Goal: Find specific page/section: Find specific page/section

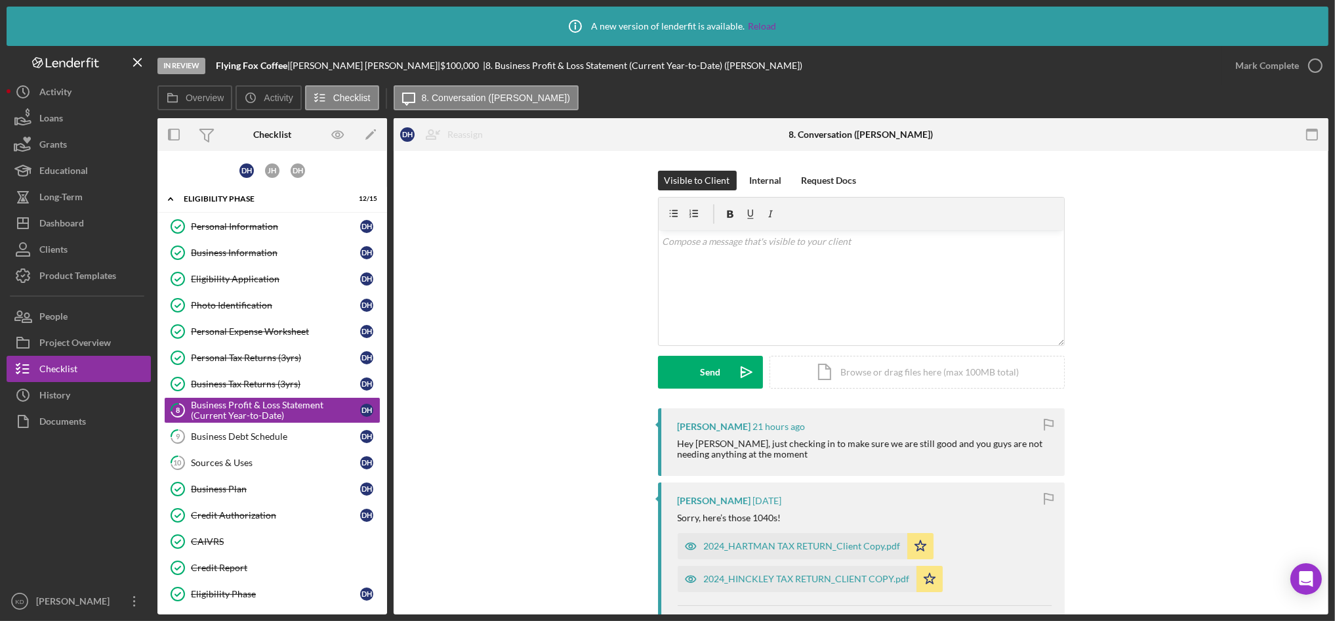
scroll to position [4, 0]
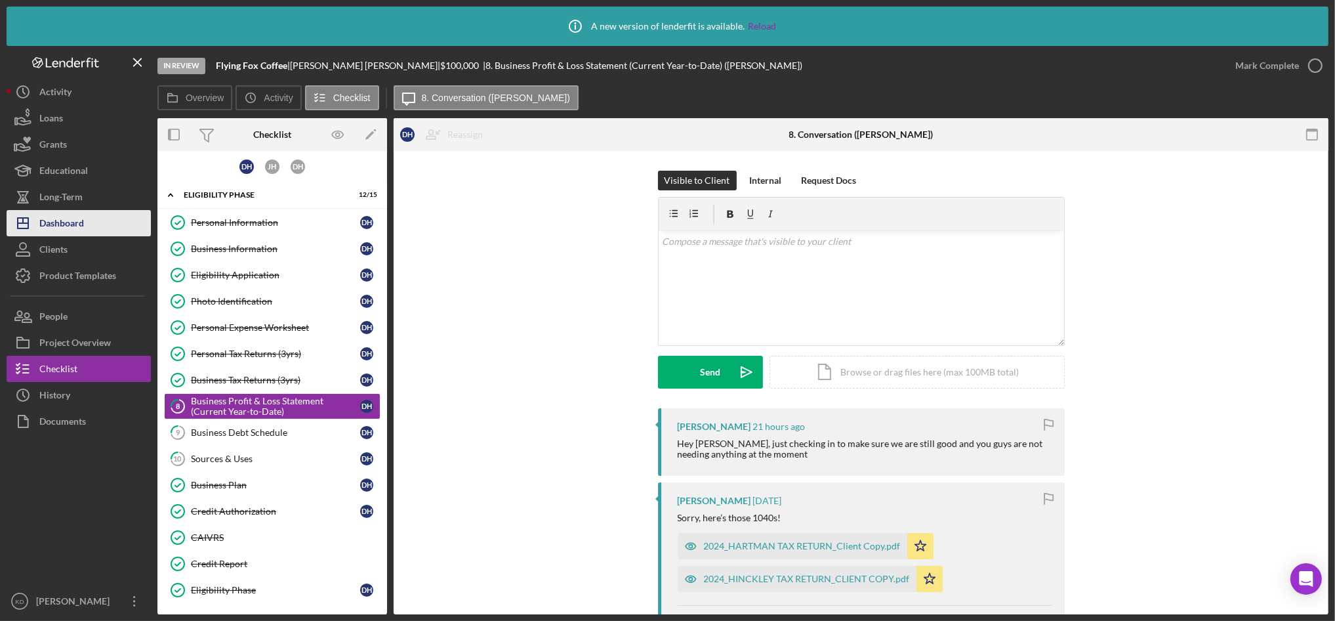
click at [68, 225] on div "Dashboard" at bounding box center [61, 225] width 45 height 30
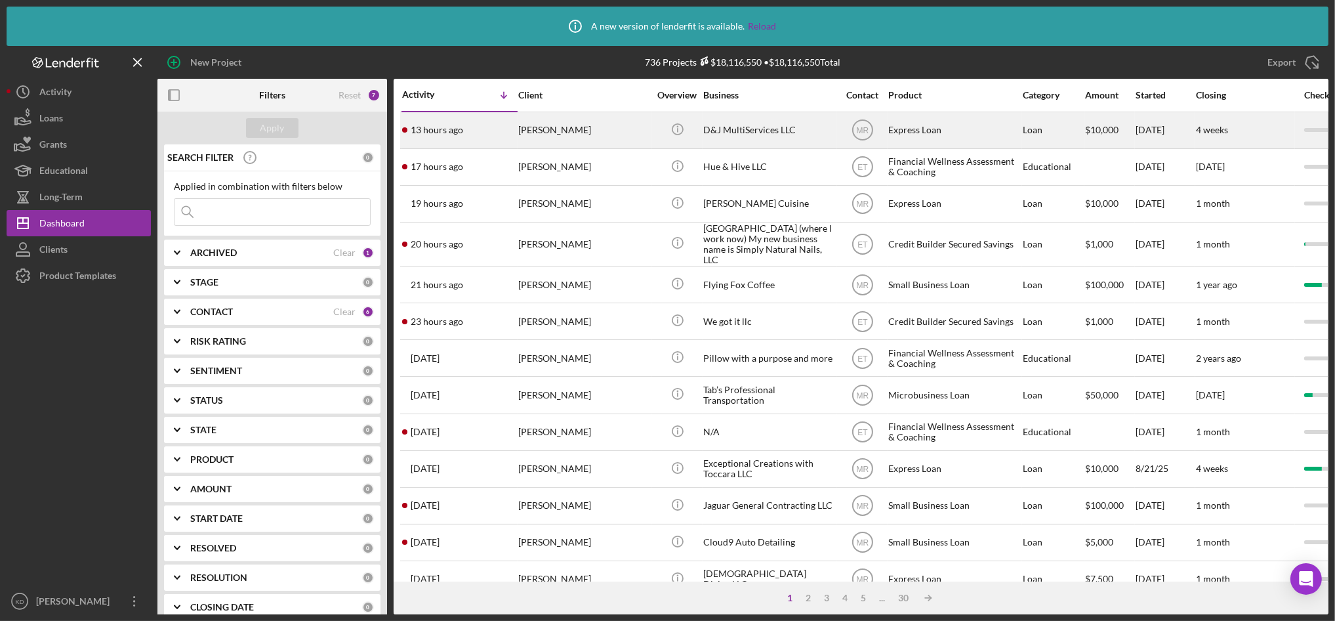
click at [596, 135] on div "[PERSON_NAME]" at bounding box center [583, 130] width 131 height 35
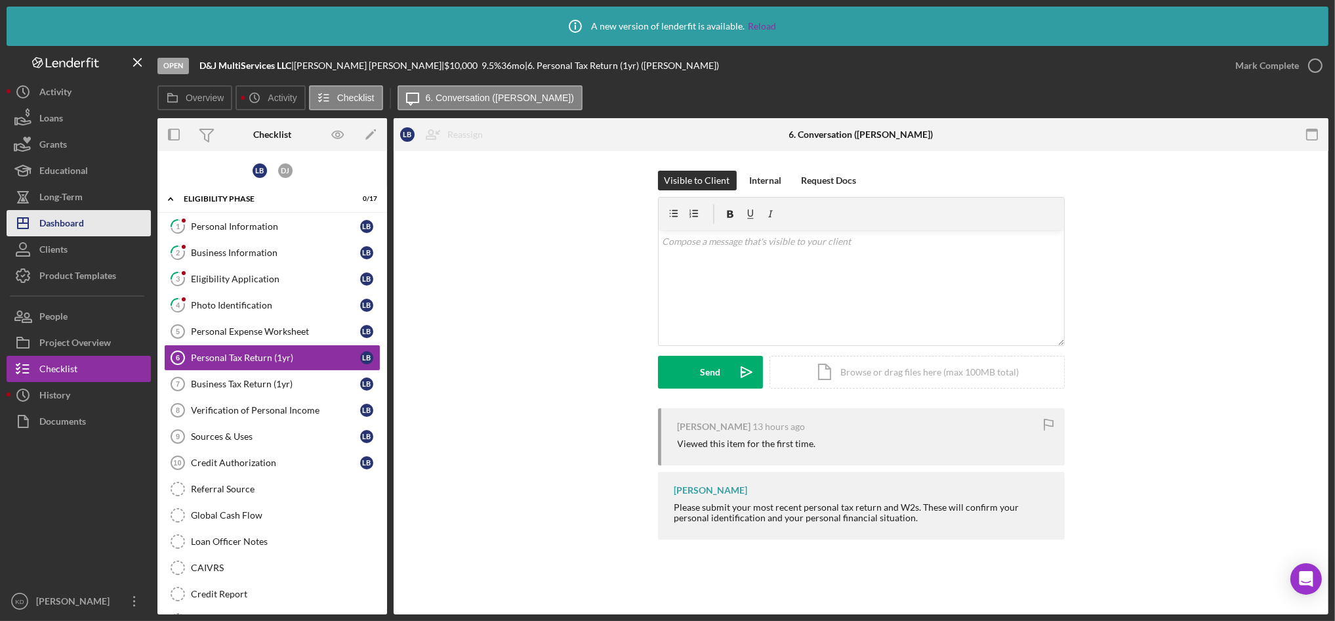
click at [56, 216] on div "Dashboard" at bounding box center [61, 225] width 45 height 30
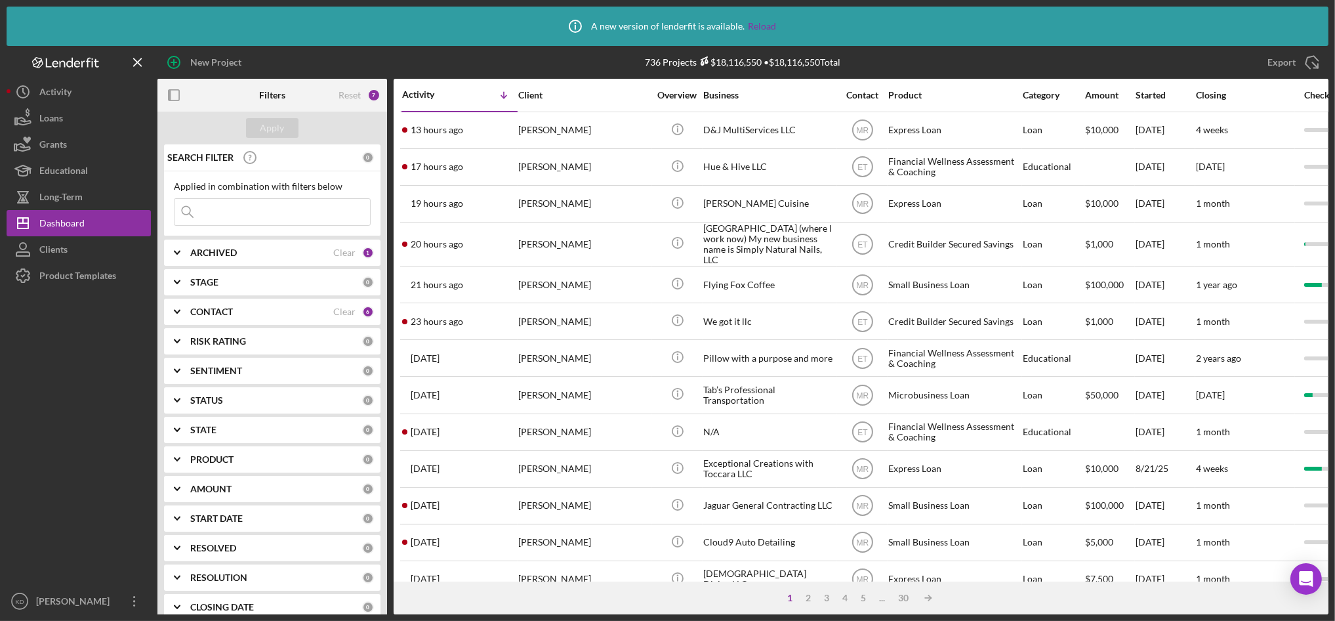
click at [69, 420] on div at bounding box center [79, 438] width 144 height 299
